Goal: Task Accomplishment & Management: Use online tool/utility

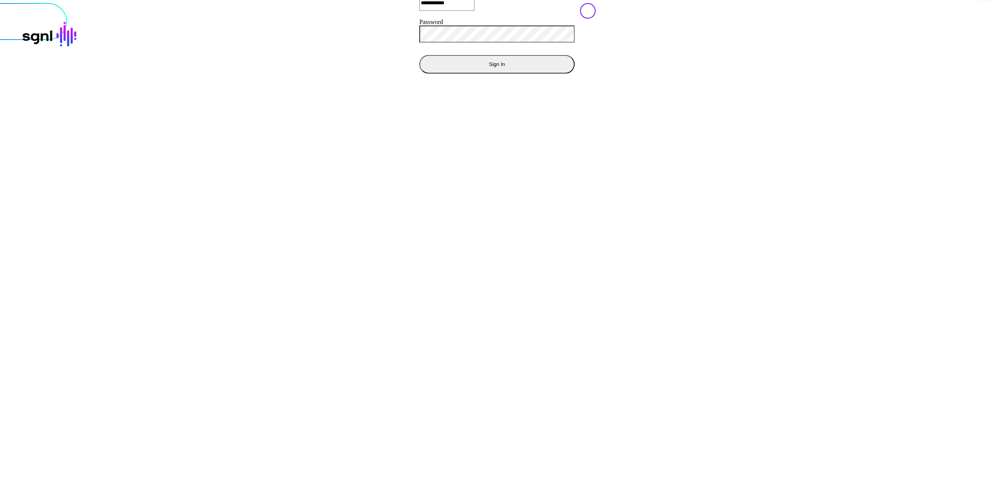
click at [816, 3] on div at bounding box center [497, 3] width 988 height 0
drag, startPoint x: 658, startPoint y: 231, endPoint x: 479, endPoint y: 247, distance: 179.6
click at [645, 3] on div at bounding box center [497, 3] width 988 height 0
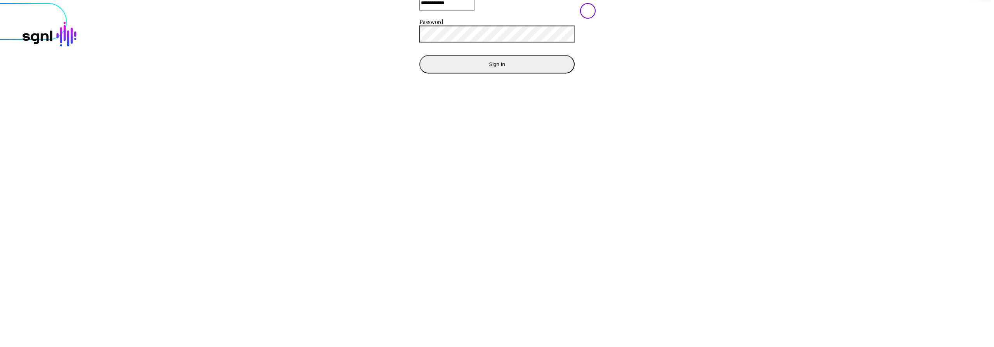
click at [419, 73] on button "Sign In" at bounding box center [496, 64] width 155 height 19
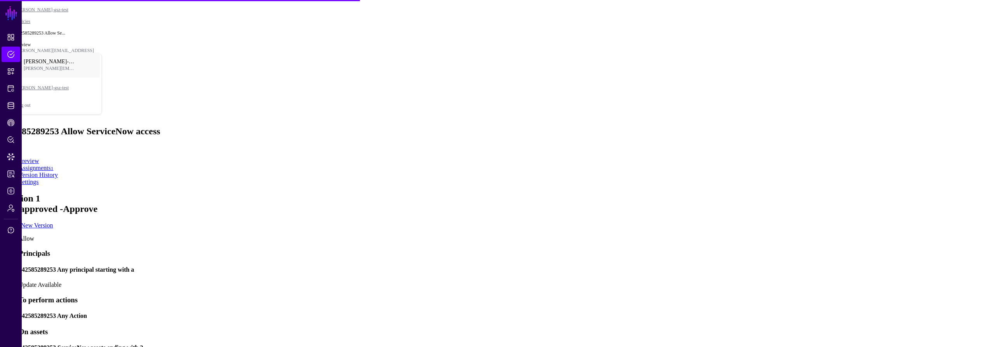
click at [879, 231] on app-policies-v2-item-preview "Version 1 Not approved - Approve Create New Version Allow Principals 1425852892…" at bounding box center [497, 315] width 988 height 244
click at [879, 232] on app-policies-v2-item-preview "Version 1 Not approved - Approve Create New Version Allow Principals 1425852892…" at bounding box center [497, 315] width 988 height 244
click at [856, 273] on app-policies-v2-item-preview "Version 1 Not approved - Approve Create New Version Allow Principals 1425852892…" at bounding box center [497, 315] width 988 height 244
click at [791, 217] on app-policies-v2-item-preview "Version 1 Not approved - Approve Create New Version Allow Principals 1425852892…" at bounding box center [497, 315] width 988 height 244
click at [798, 211] on app-policies-v2-item-preview "Version 1 Not approved - Approve Create New Version Allow Principals 1425852892…" at bounding box center [497, 315] width 988 height 244
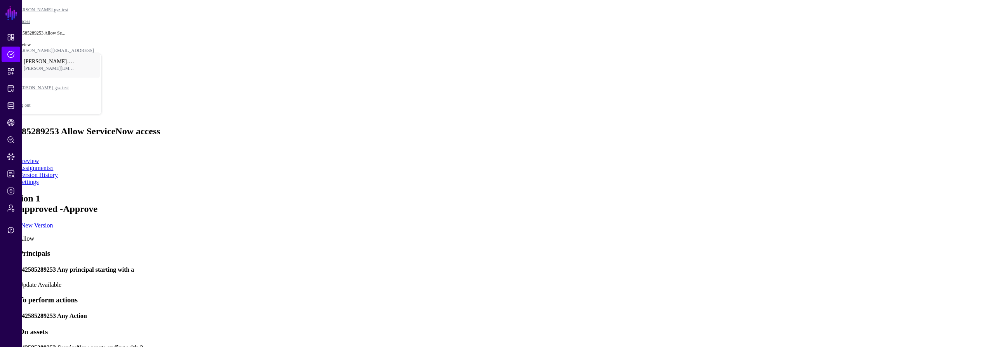
click at [795, 195] on app-policies-v2-item-preview "Version 1 Not approved - Approve Create New Version Allow Principals 1425852892…" at bounding box center [497, 315] width 988 height 244
click at [768, 193] on app-policies-v2-item-preview "Version 1 Not approved - Approve Create New Version Allow Principals 1425852892…" at bounding box center [497, 315] width 988 height 244
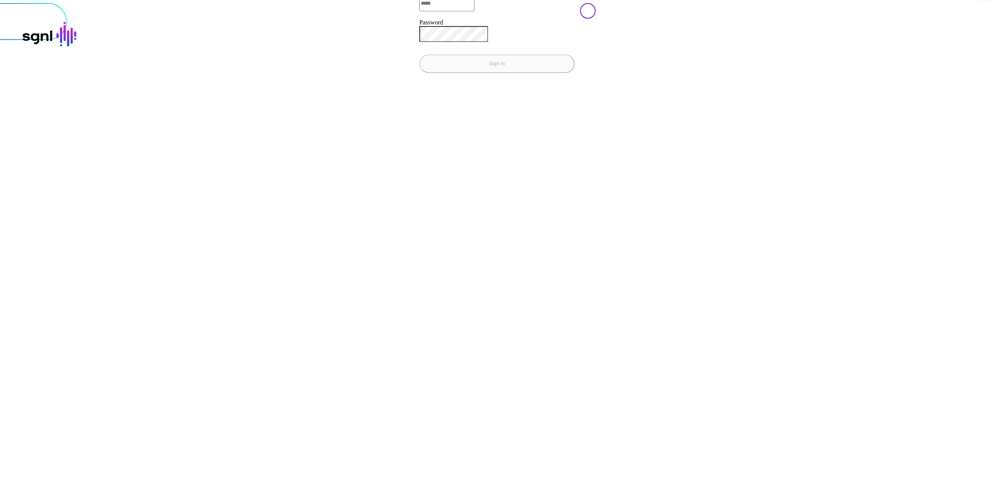
type input "**********"
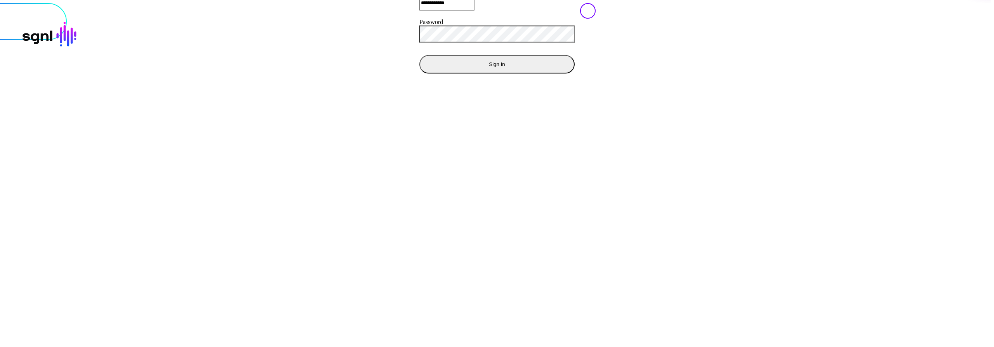
click at [419, 10] on input "**********" at bounding box center [446, 3] width 55 height 16
paste input "**********"
type input "**********"
click at [419, 55] on button "Sign In" at bounding box center [496, 64] width 155 height 19
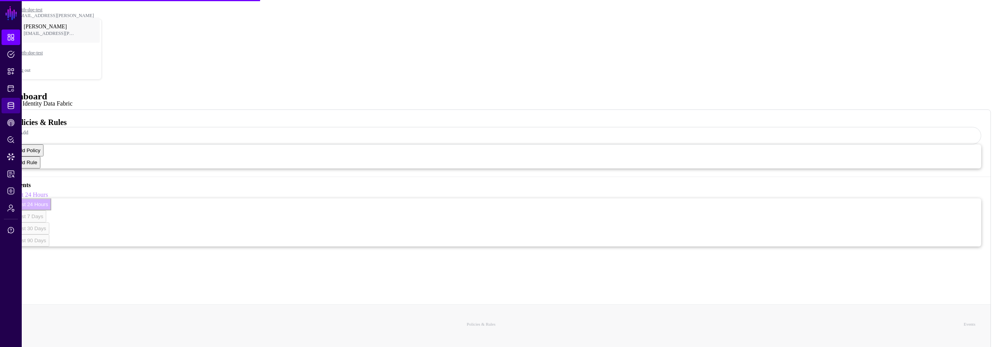
click at [8, 102] on span "Identity Data Fabric" at bounding box center [11, 106] width 8 height 8
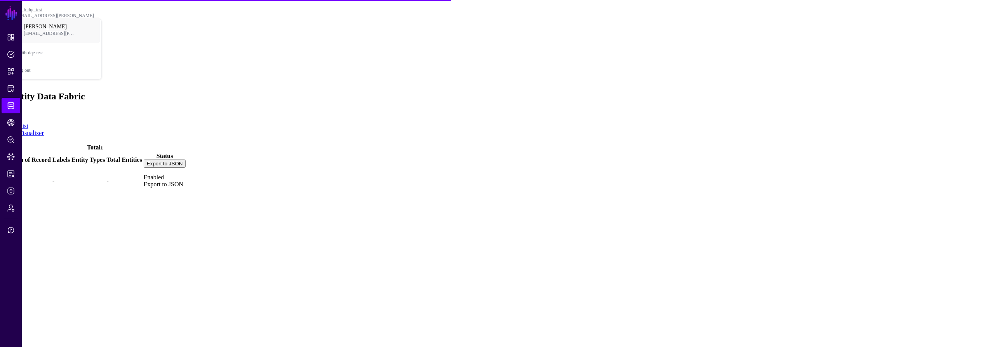
click at [14, 177] on link "IPA" at bounding box center [9, 180] width 10 height 7
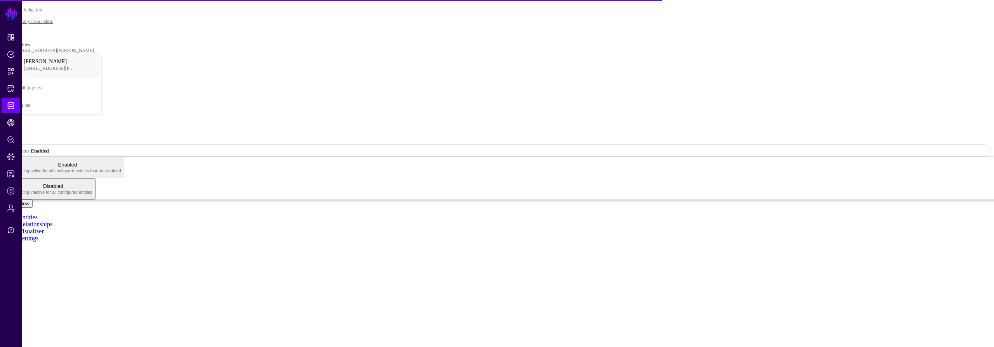
click at [358, 214] on ul "Entities Relationships Visualizer Settings" at bounding box center [497, 228] width 988 height 28
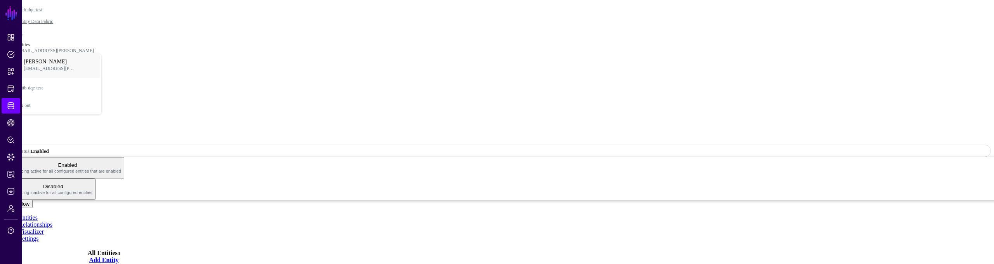
click at [33, 200] on button "Sync Now" at bounding box center [18, 204] width 30 height 8
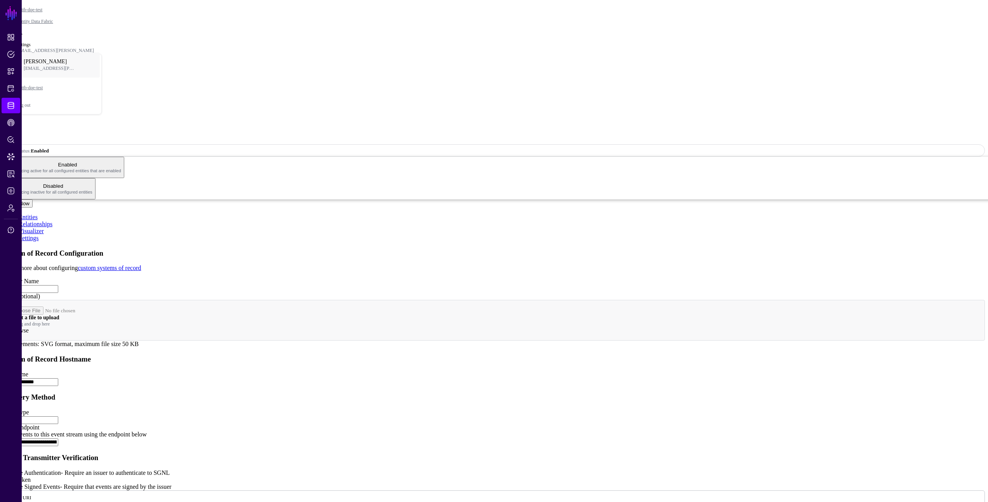
click at [33, 200] on button "Sync Now" at bounding box center [18, 204] width 30 height 8
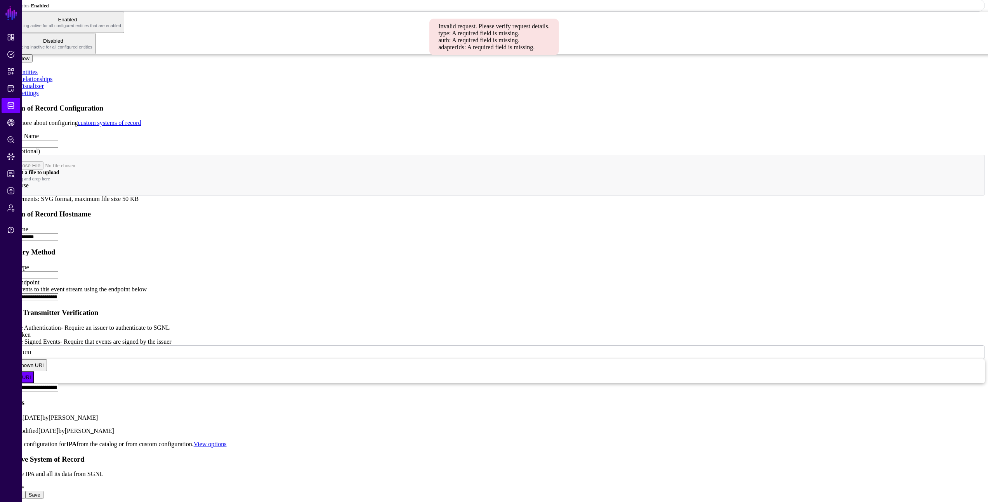
scroll to position [299, 0]
click at [816, 244] on app-datasources-details-form "**********" at bounding box center [494, 302] width 982 height 396
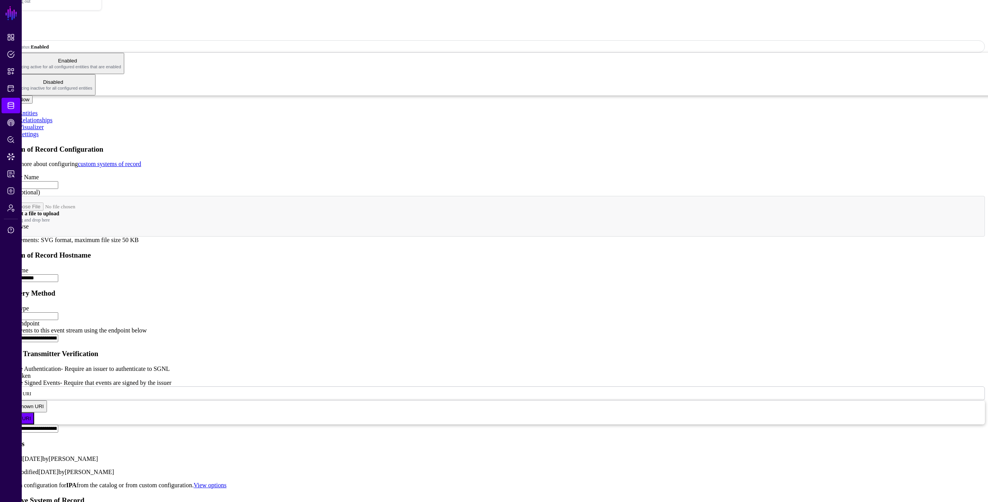
scroll to position [113, 0]
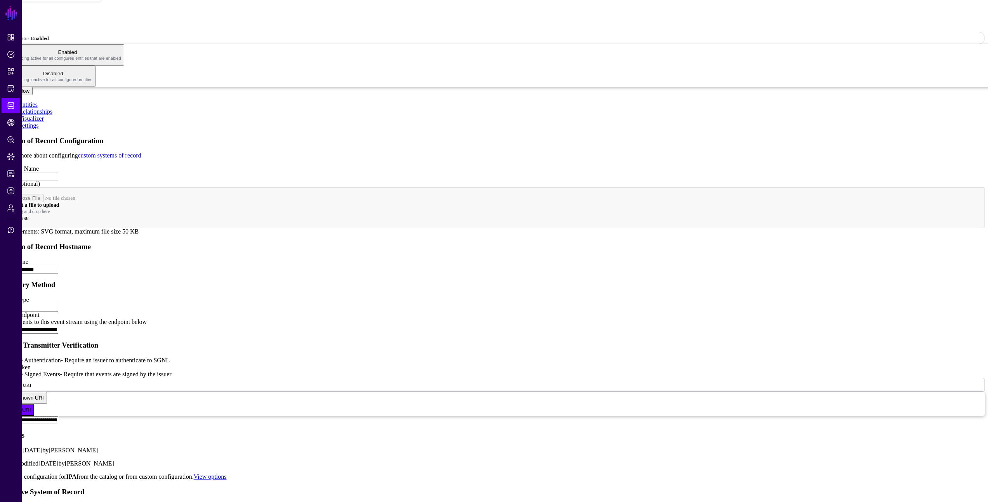
click at [823, 244] on app-datasources-details-form "**********" at bounding box center [494, 335] width 982 height 396
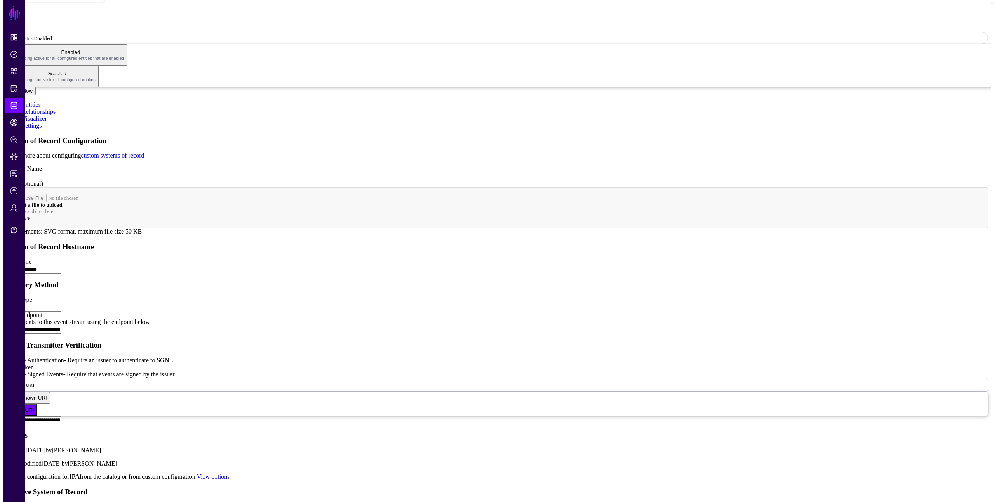
scroll to position [0, 0]
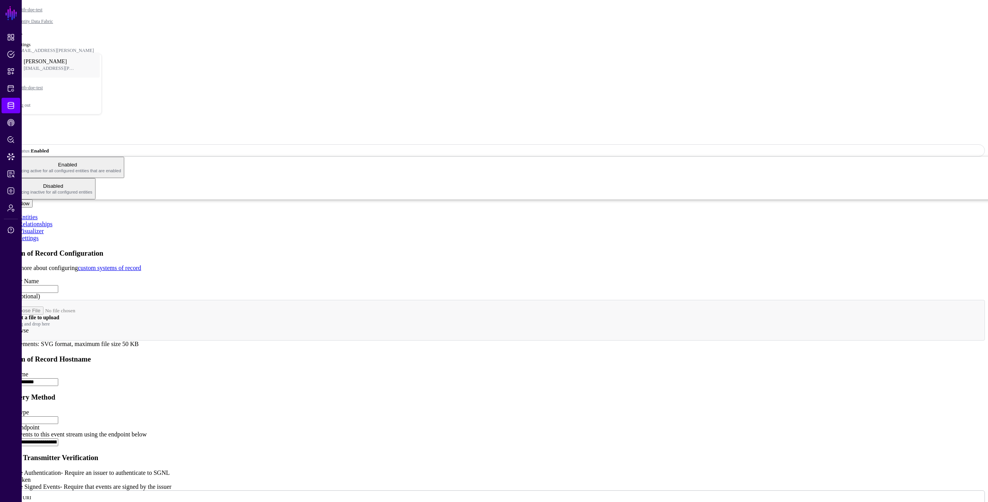
click at [38, 214] on link "Entities" at bounding box center [28, 217] width 19 height 7
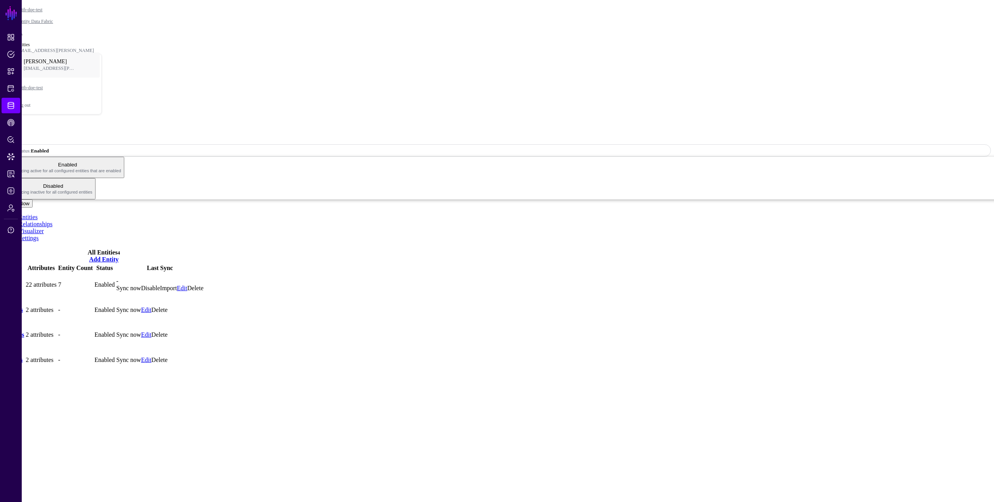
click at [141, 285] on link "Sync now" at bounding box center [128, 288] width 25 height 7
click at [497, 59] on link at bounding box center [497, 59] width 0 height 0
click at [498, 214] on ul "Entities Relationships Visualizer Settings" at bounding box center [497, 228] width 988 height 28
click at [679, 48] on div "matt.bahrenburg@sgnl.ai Matt Bahrenburg matt.bahrenburg@sgnl.ai mattb-dqe-test …" at bounding box center [497, 81] width 963 height 67
click at [520, 126] on div "IPA" at bounding box center [497, 131] width 988 height 10
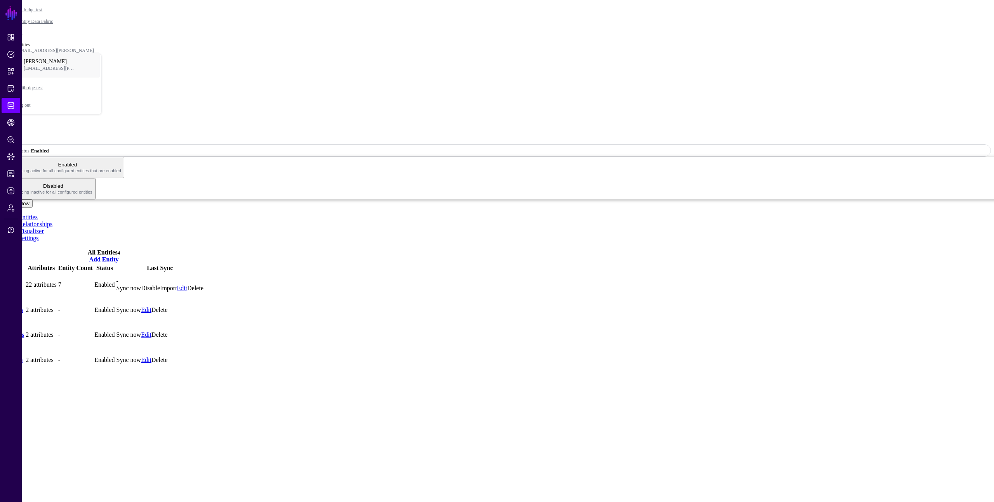
click at [628, 126] on div "IPA" at bounding box center [497, 131] width 988 height 10
click at [621, 214] on ul "Entities Relationships Visualizer Settings" at bounding box center [497, 228] width 988 height 28
click at [723, 335] on main "SGNL Dashboard Policies Snippets Protected Systems Identity Data Fabric CAEP Hu…" at bounding box center [497, 188] width 988 height 370
click at [717, 303] on main "SGNL Dashboard Policies Snippets Protected Systems Identity Data Fabric CAEP Hu…" at bounding box center [497, 188] width 988 height 370
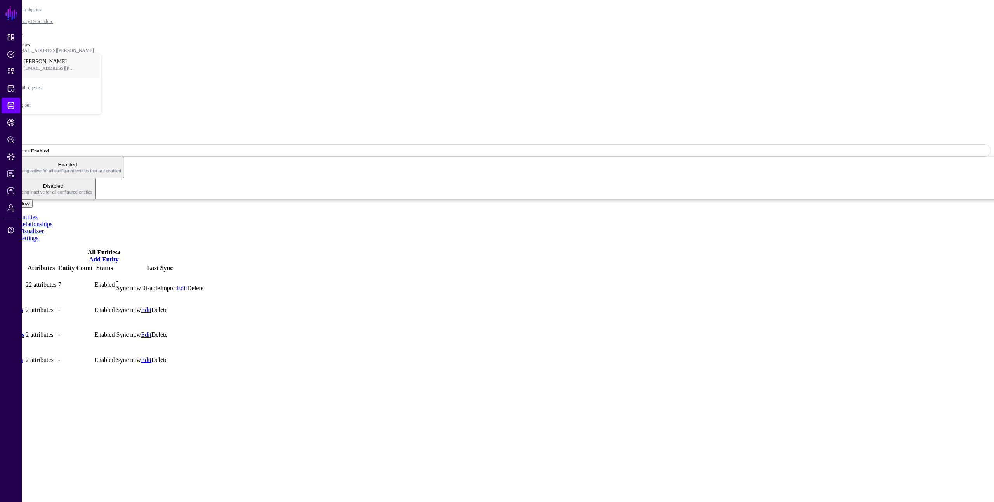
click at [717, 304] on main "SGNL Dashboard Policies Snippets Protected Systems Identity Data Fabric CAEP Hu…" at bounding box center [497, 188] width 988 height 370
click at [771, 354] on main "SGNL Dashboard Policies Snippets Protected Systems Identity Data Fabric CAEP Hu…" at bounding box center [497, 188] width 988 height 370
click at [602, 126] on div "IPA" at bounding box center [497, 131] width 988 height 10
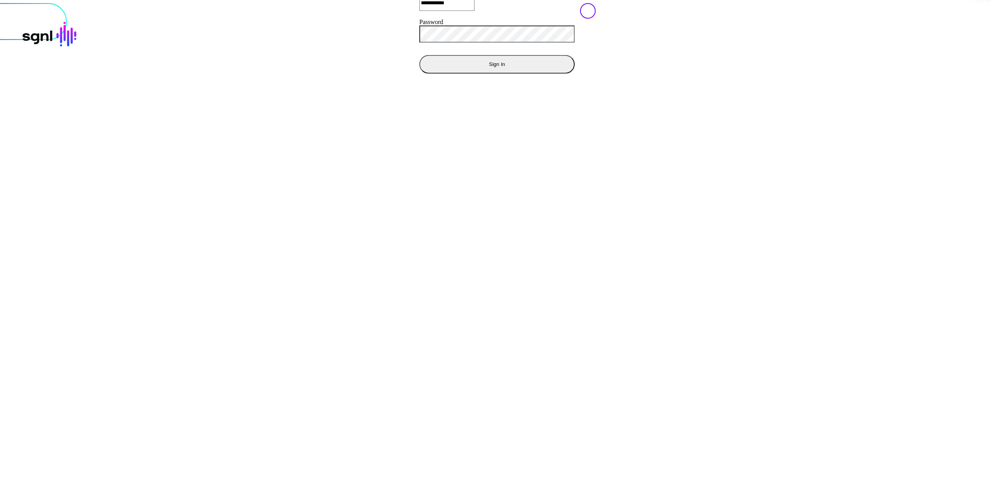
click at [419, 73] on button "Sign In" at bounding box center [496, 64] width 155 height 19
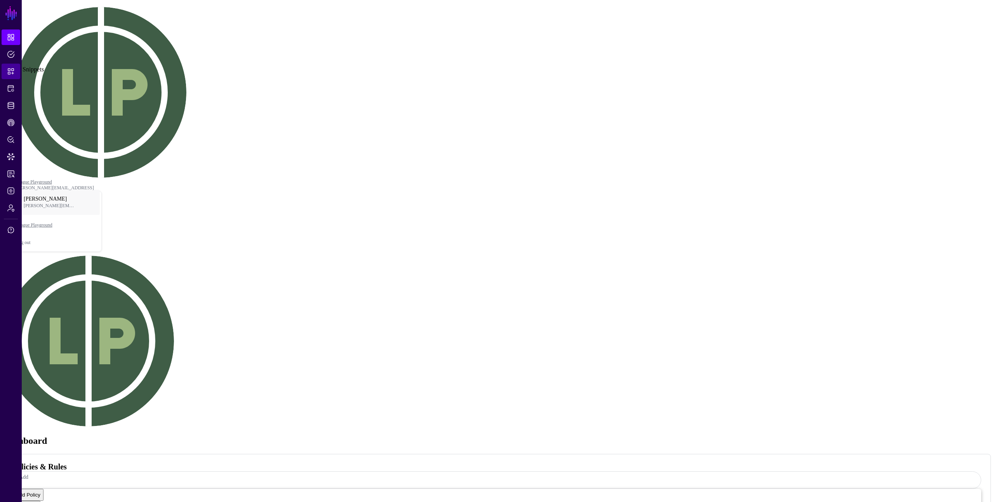
click at [8, 68] on span "Snippets" at bounding box center [11, 72] width 8 height 8
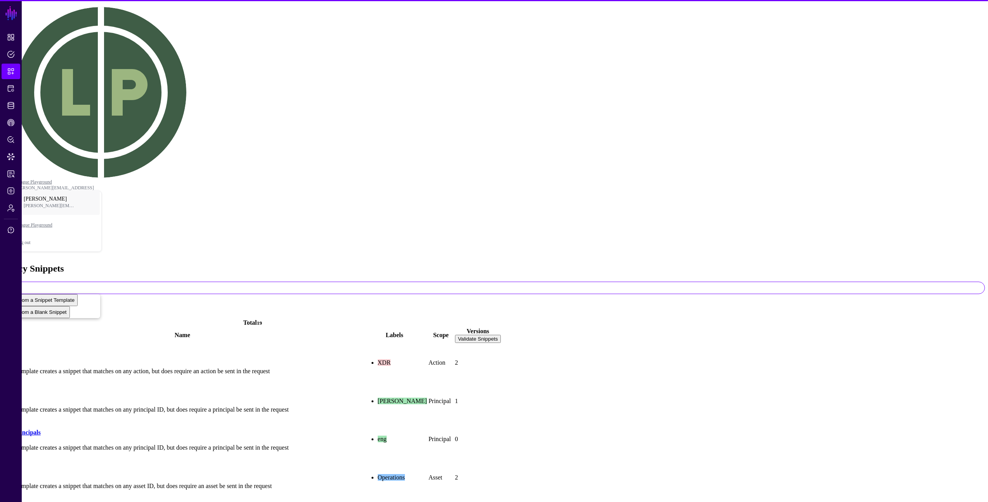
click at [576, 264] on div "Policy Snippets Add Start from a Snippet Template Start from a Blank Snippet" at bounding box center [494, 291] width 982 height 55
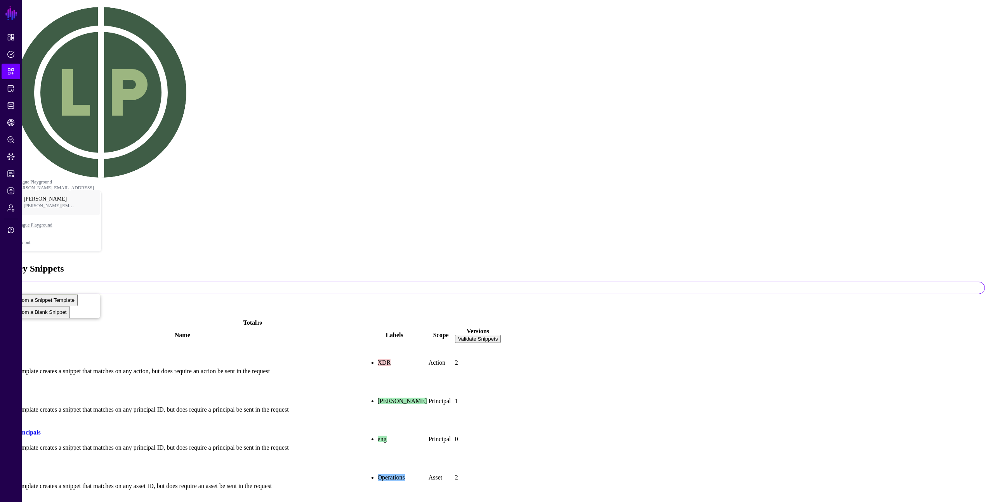
click at [174, 264] on div "Policy Snippets Add Start from a Snippet Template Start from a Blank Snippet" at bounding box center [494, 291] width 982 height 55
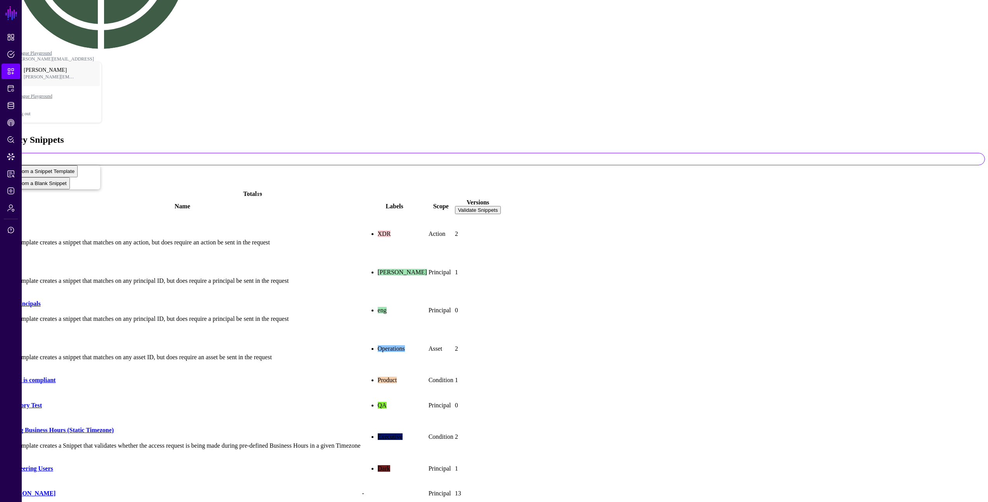
click at [42, 482] on td "Ivan Test" at bounding box center [182, 494] width 357 height 24
click at [43, 490] on link "[PERSON_NAME]" at bounding box center [29, 493] width 51 height 7
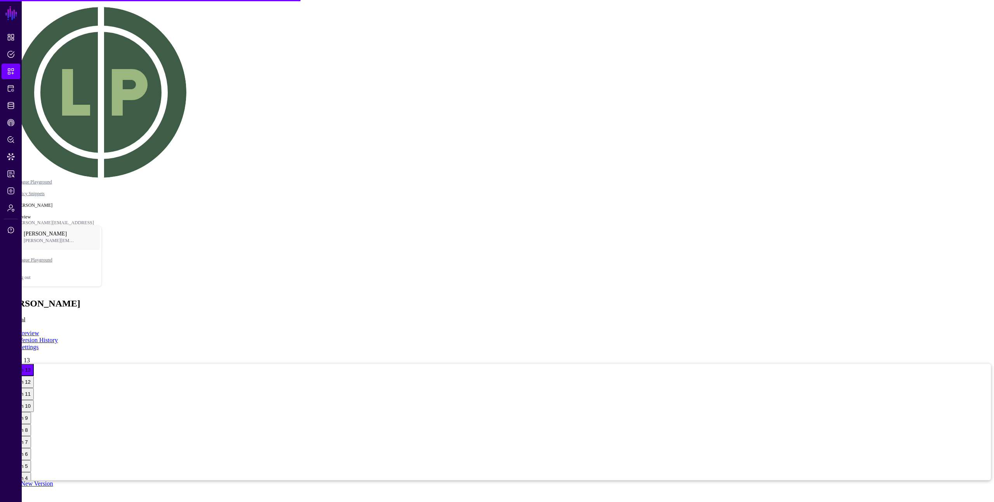
click at [53, 481] on link "Create New Version" at bounding box center [28, 484] width 50 height 7
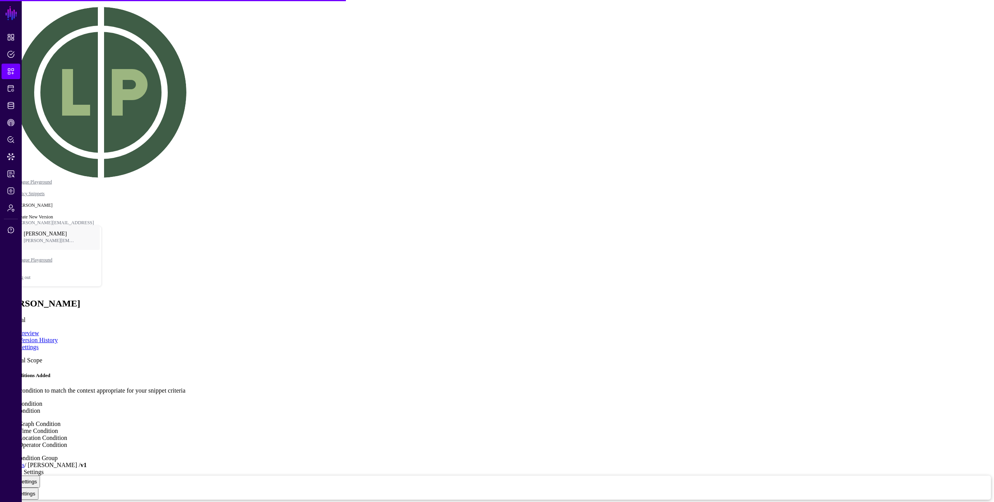
type textarea "****"
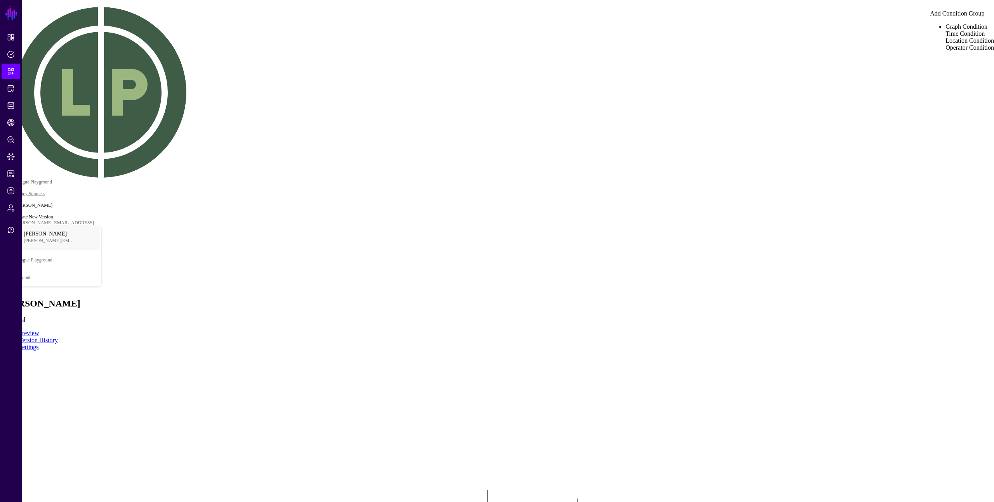
click at [762, 128] on rect at bounding box center [309, 464] width 99386 height 50237
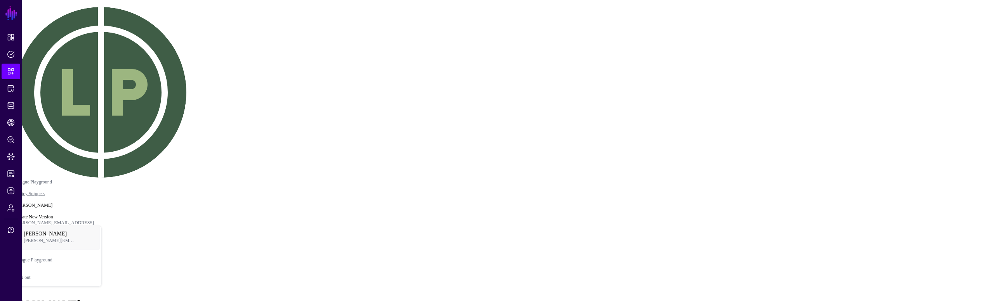
drag, startPoint x: 648, startPoint y: 269, endPoint x: 607, endPoint y: 238, distance: 52.1
drag, startPoint x: 607, startPoint y: 223, endPoint x: 615, endPoint y: 210, distance: 15.8
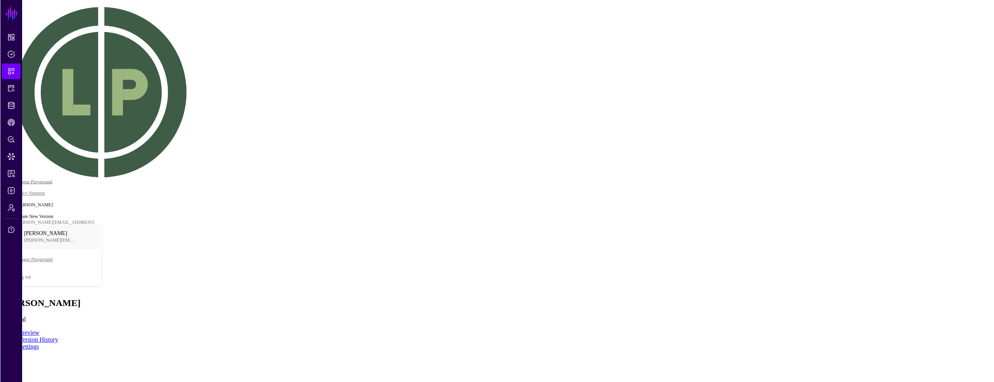
scroll to position [14, 0]
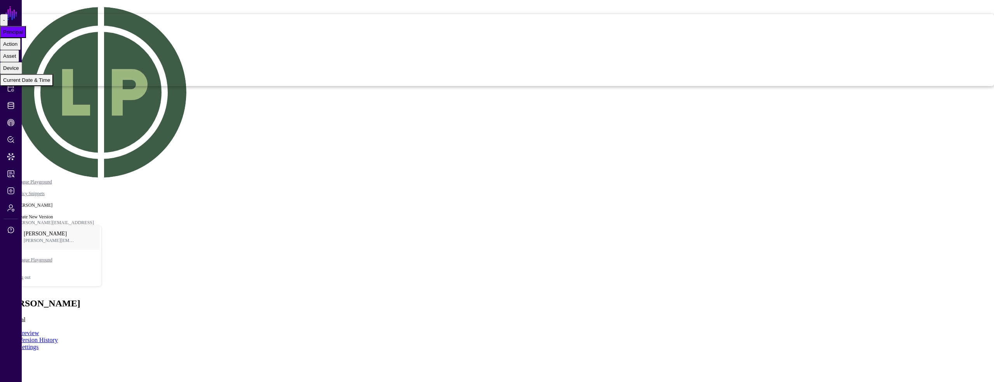
click at [50, 83] on div "Current Date & Time" at bounding box center [26, 80] width 47 height 6
click at [23, 35] on div "Principal" at bounding box center [13, 32] width 20 height 6
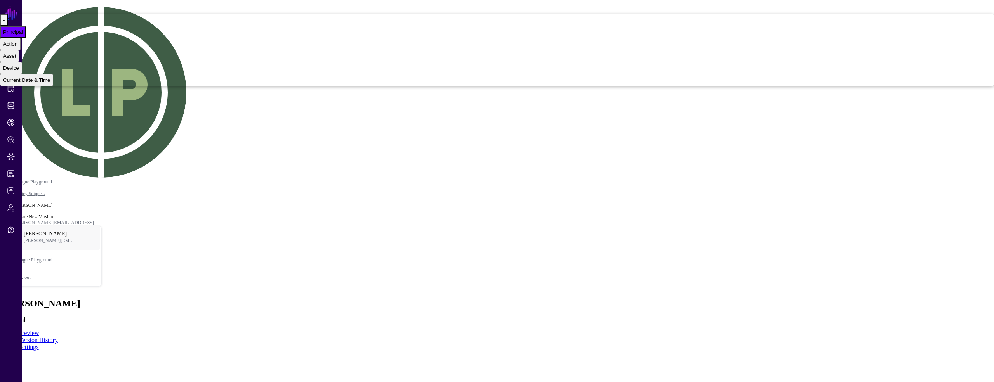
click at [5, 23] on div "-" at bounding box center [4, 20] width 2 height 6
click at [23, 35] on div "Principal" at bounding box center [13, 32] width 20 height 6
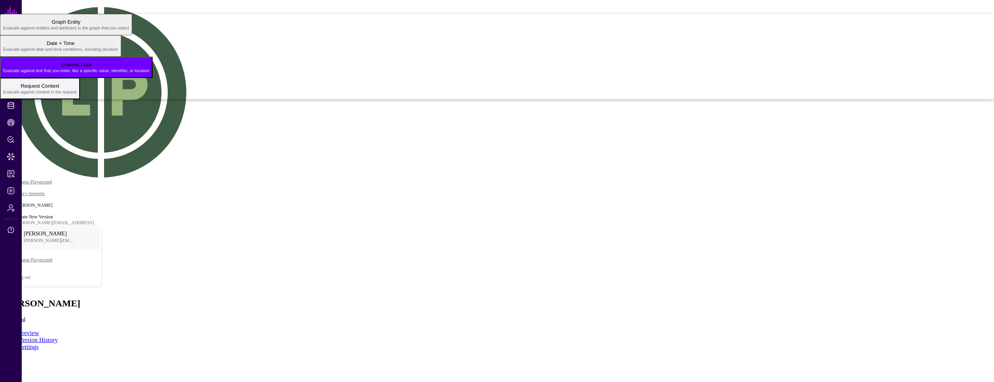
click at [77, 96] on span "Request Context Evaluate against context in the request" at bounding box center [40, 88] width 74 height 15
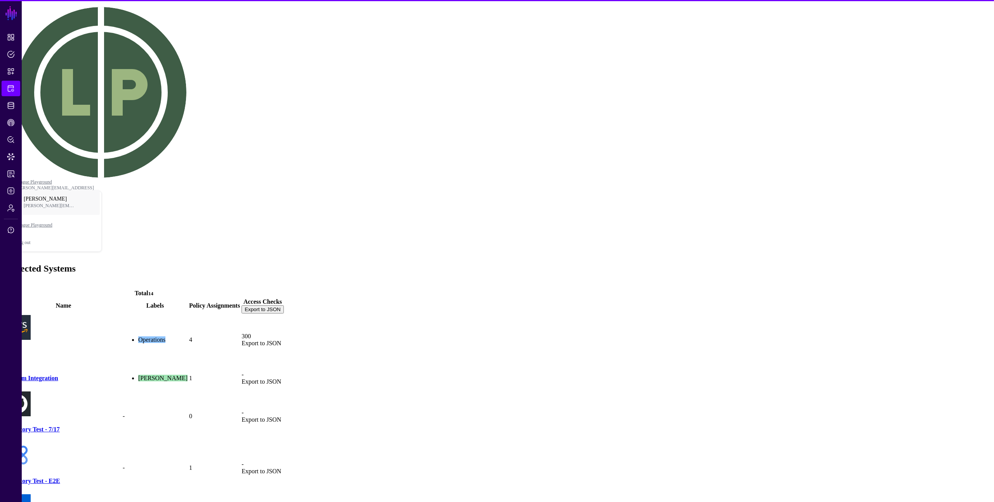
click at [316, 264] on div "Protected Systems Add" at bounding box center [497, 276] width 988 height 25
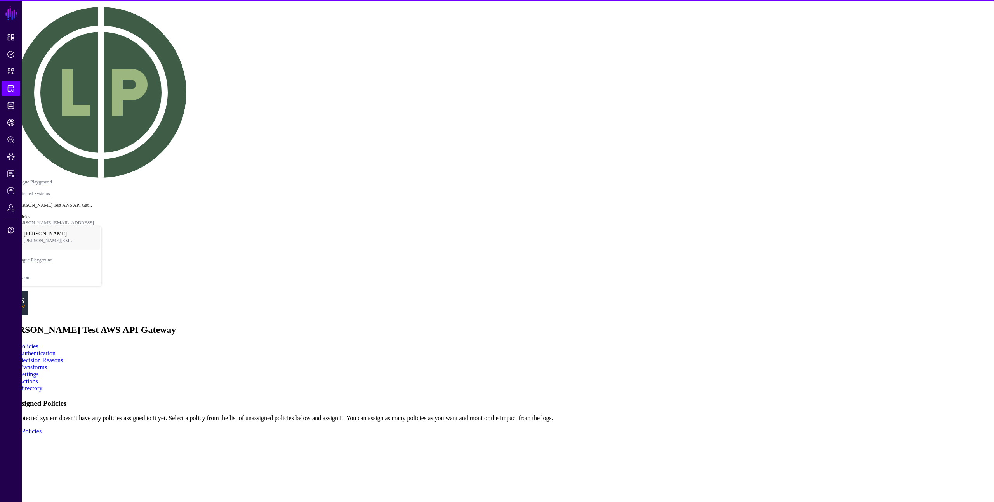
click at [42, 385] on link "Directory" at bounding box center [31, 388] width 24 height 7
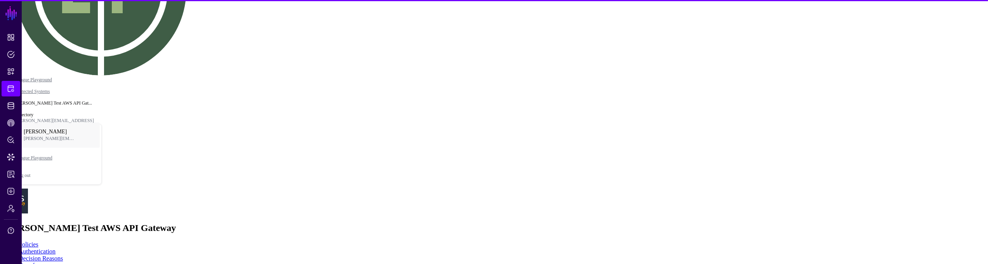
scroll to position [151, 0]
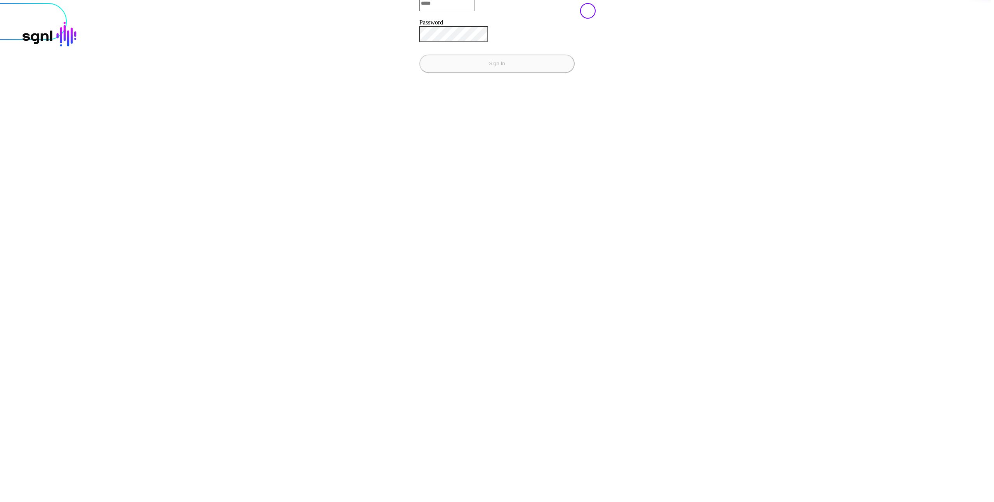
type input "**********"
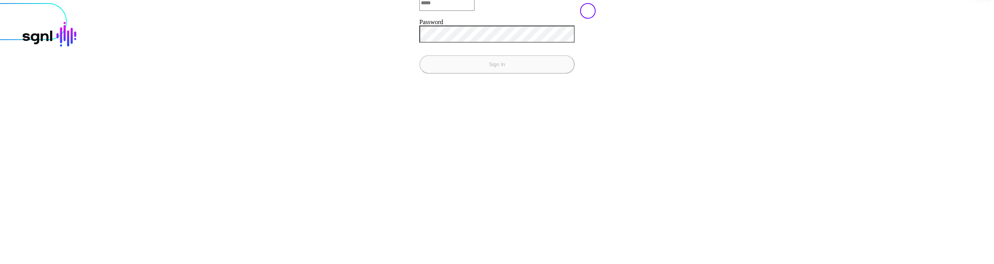
type input "**********"
click at [419, 73] on button "Sign In" at bounding box center [496, 64] width 155 height 19
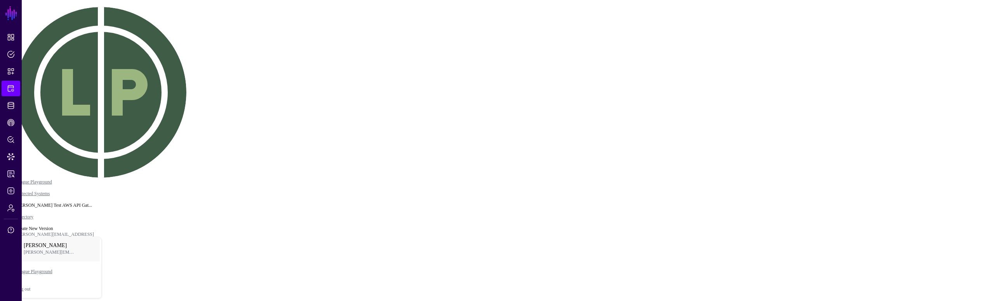
click at [945, 38] on div "Operator Condition" at bounding box center [969, 34] width 49 height 7
click at [26, 230] on button "Principal" at bounding box center [13, 236] width 26 height 12
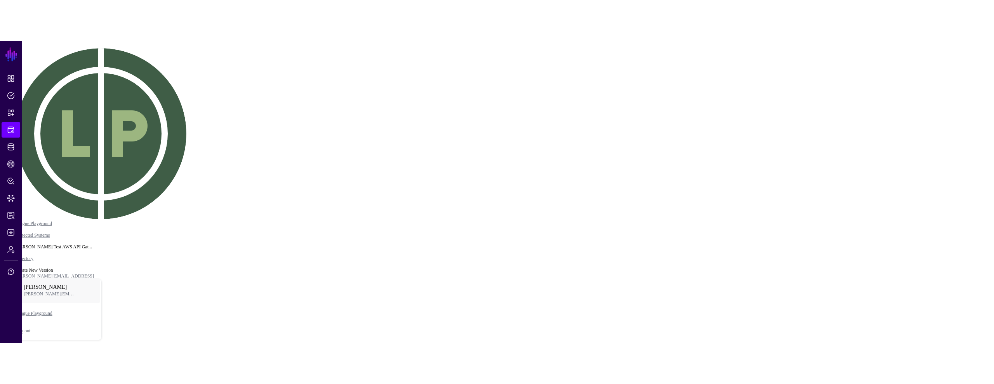
scroll to position [0, 0]
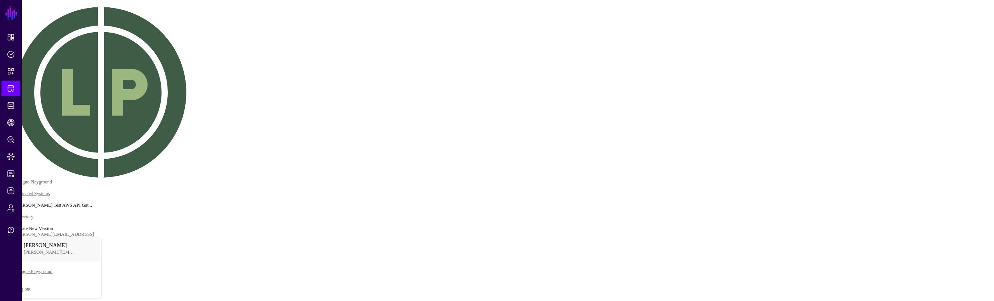
click at [40, 35] on div "Custom Context" at bounding box center [21, 32] width 37 height 6
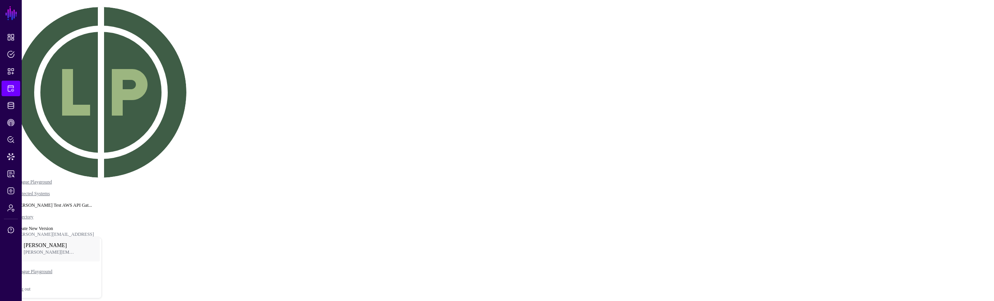
click at [40, 225] on div "Custom Context" at bounding box center [21, 228] width 37 height 6
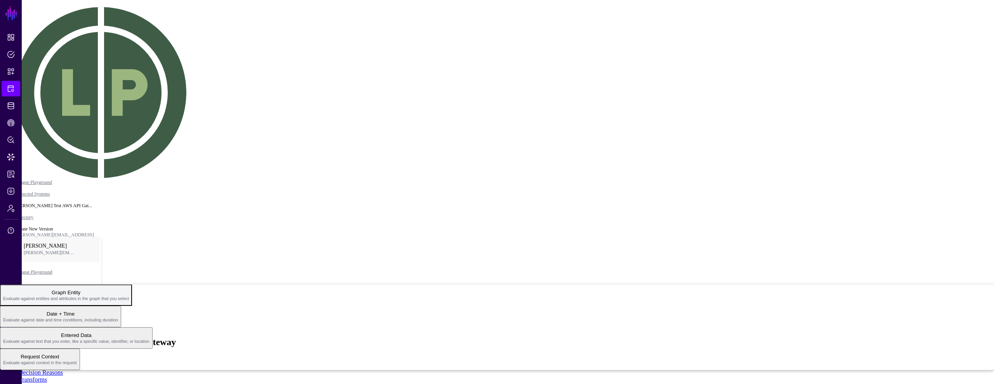
click at [129, 296] on span "Evaluate against entities and attributes in the graph that you select" at bounding box center [66, 298] width 126 height 5
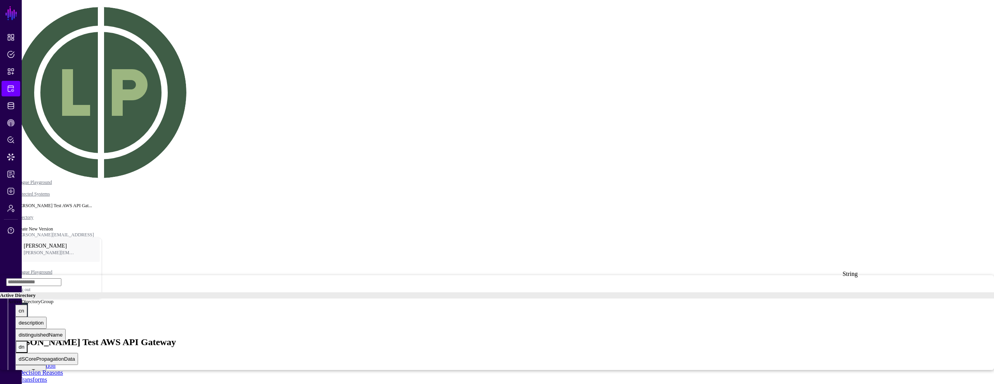
click at [24, 344] on div "dn" at bounding box center [22, 347] width 6 height 6
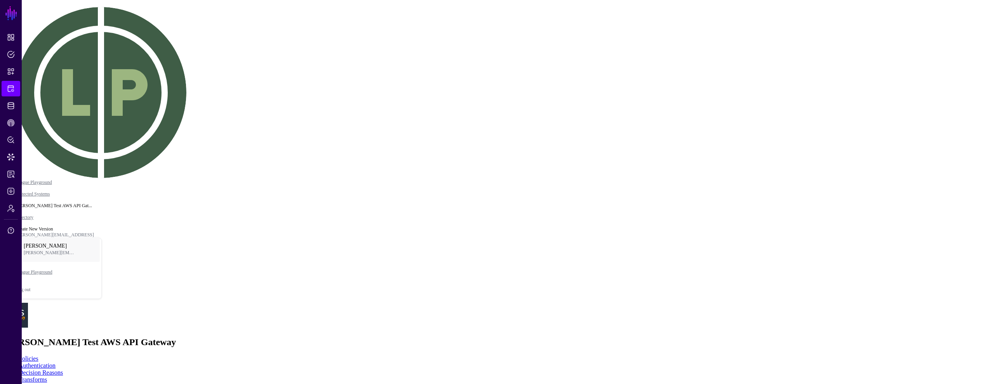
type input "****"
drag, startPoint x: 795, startPoint y: 301, endPoint x: 848, endPoint y: 285, distance: 55.5
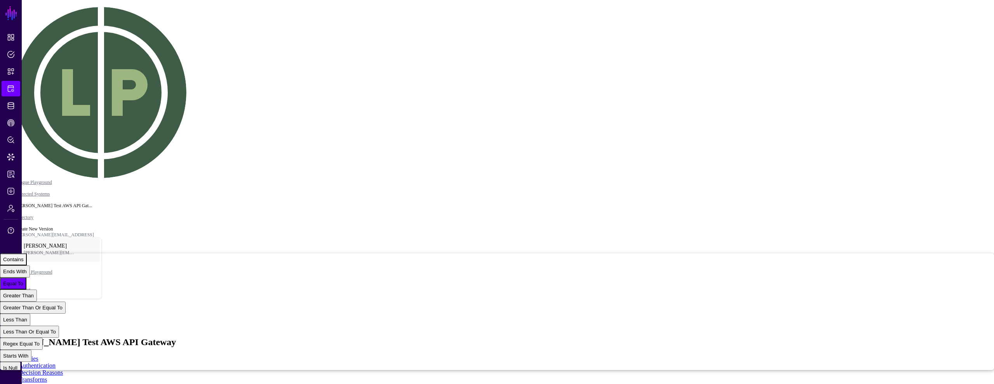
click at [24, 256] on div "Contains" at bounding box center [13, 259] width 21 height 6
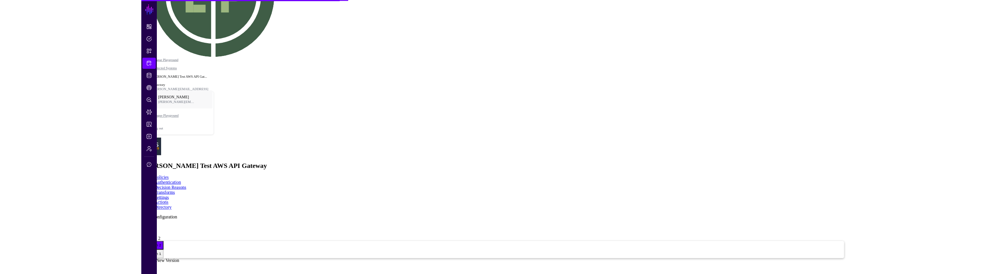
scroll to position [116, 0]
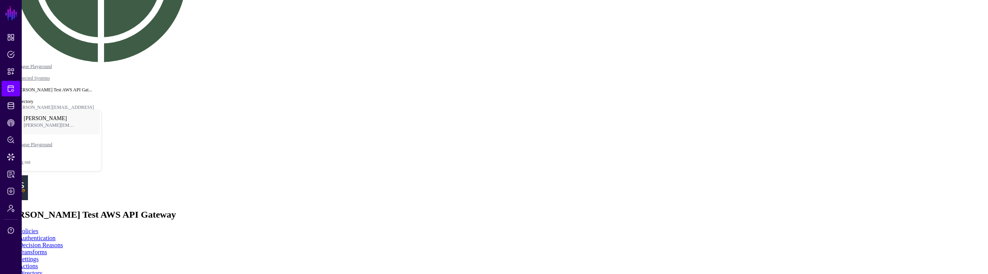
drag, startPoint x: 832, startPoint y: 171, endPoint x: 820, endPoint y: 157, distance: 19.0
drag, startPoint x: 250, startPoint y: 65, endPoint x: 519, endPoint y: 63, distance: 268.7
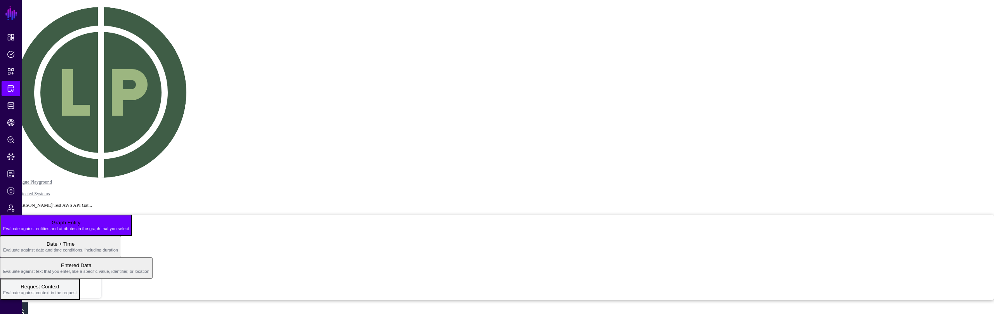
click at [77, 290] on span "Evaluate against context in the request" at bounding box center [40, 292] width 74 height 5
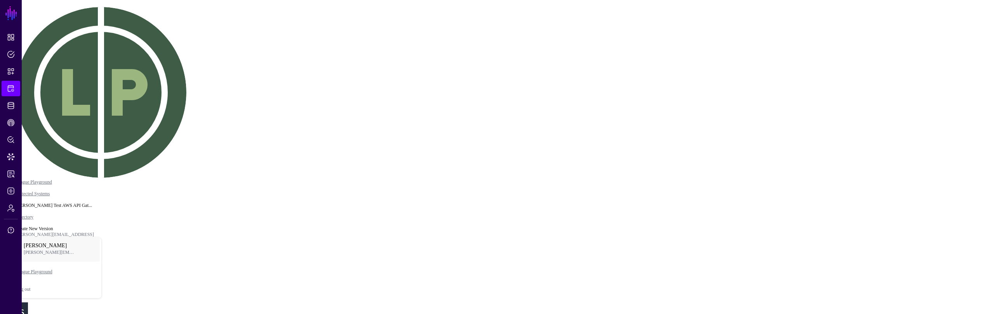
drag, startPoint x: 898, startPoint y: 293, endPoint x: 899, endPoint y: 311, distance: 17.5
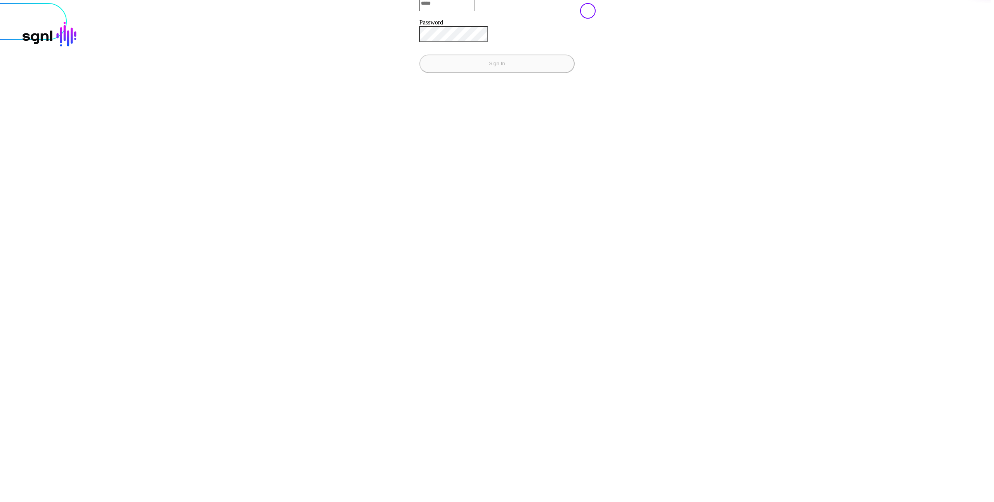
type input "**********"
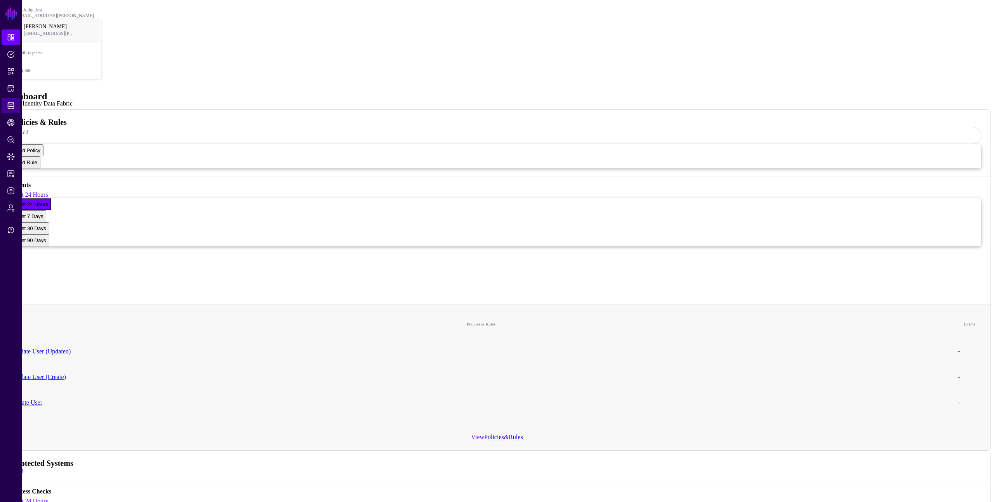
click at [12, 104] on span "Identity Data Fabric" at bounding box center [11, 106] width 8 height 8
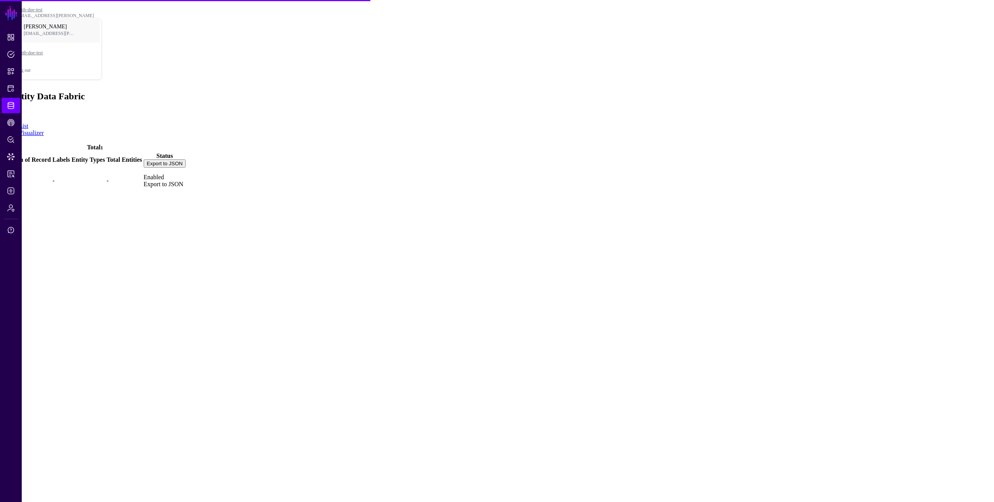
click at [14, 177] on link "IPA" at bounding box center [9, 180] width 10 height 7
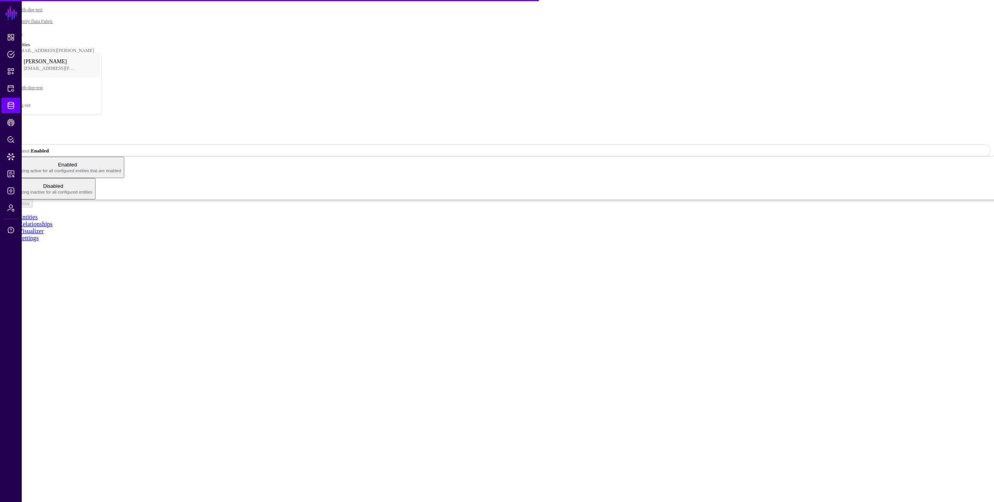
click at [802, 214] on ul "Entities Relationships Visualizer Settings" at bounding box center [497, 228] width 988 height 28
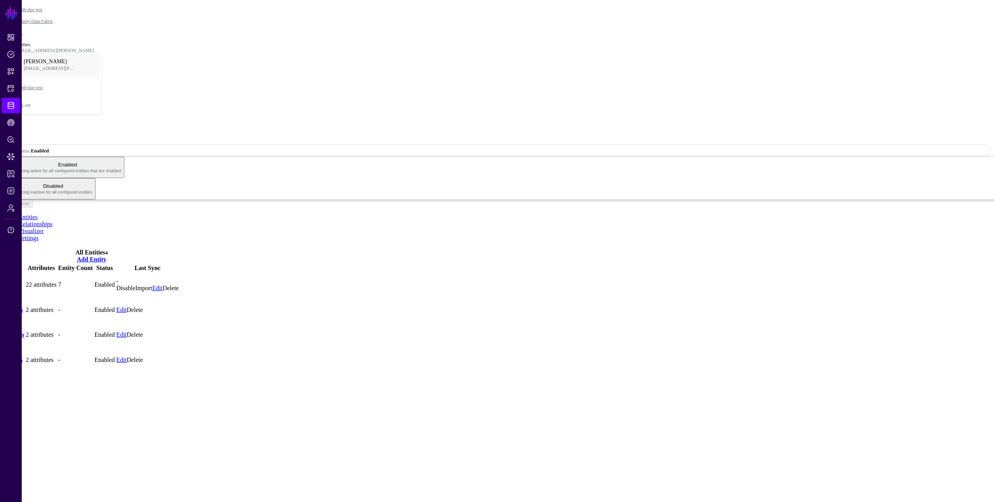
drag, startPoint x: 465, startPoint y: 102, endPoint x: 618, endPoint y: 114, distance: 153.4
click at [179, 264] on th "Last Sync" at bounding box center [147, 268] width 63 height 8
click at [345, 214] on ul "Entities Relationships Visualizer Settings" at bounding box center [497, 228] width 988 height 28
click at [39, 235] on link "Settings" at bounding box center [29, 238] width 20 height 7
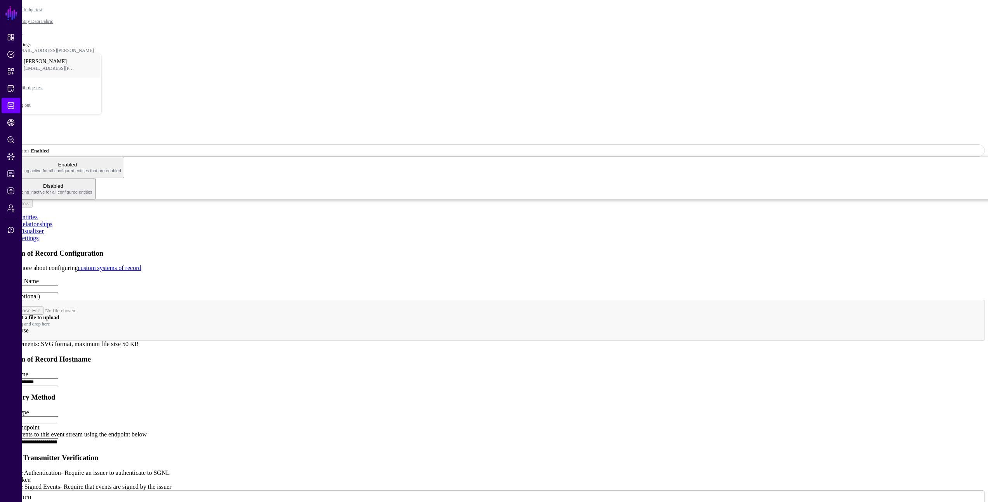
drag, startPoint x: 259, startPoint y: 165, endPoint x: 264, endPoint y: 173, distance: 8.9
click at [261, 249] on app-datasources-details-form "**********" at bounding box center [494, 447] width 982 height 396
click at [38, 214] on link "Entities" at bounding box center [28, 217] width 19 height 7
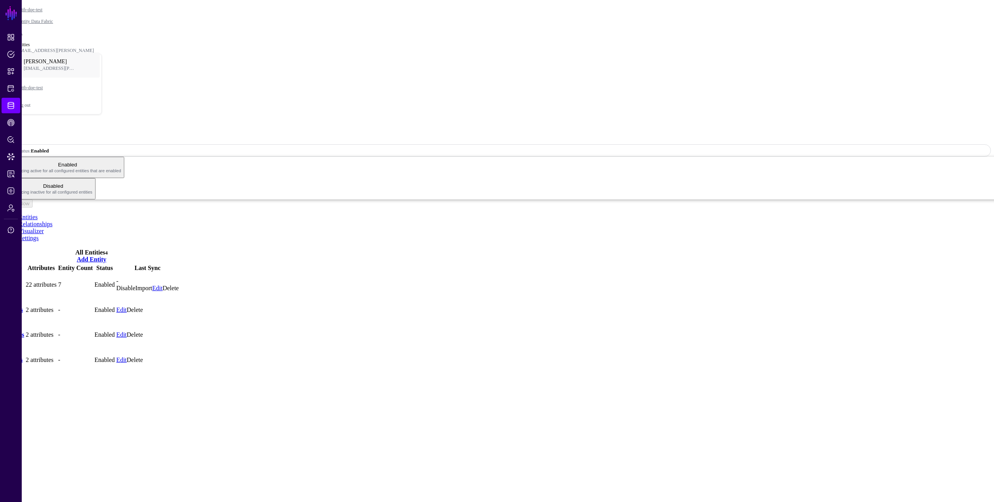
click at [784, 255] on main "SGNL Dashboard Policies Snippets Protected Systems Identity Data Fabric CAEP Hu…" at bounding box center [497, 188] width 988 height 370
click at [574, 249] on main "SGNL Dashboard Policies Snippets Protected Systems Identity Data Fabric CAEP Hu…" at bounding box center [497, 188] width 988 height 370
click at [731, 126] on div "IPA Status: Enabled Enabled Syncing active for all configured entities that are…" at bounding box center [497, 167] width 988 height 82
